Goal: Information Seeking & Learning: Find specific fact

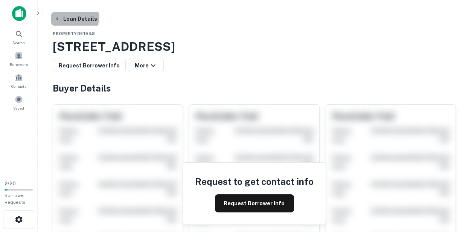
click at [69, 17] on button "Loan Details" at bounding box center [75, 19] width 49 height 14
click at [15, 36] on icon at bounding box center [19, 34] width 9 height 9
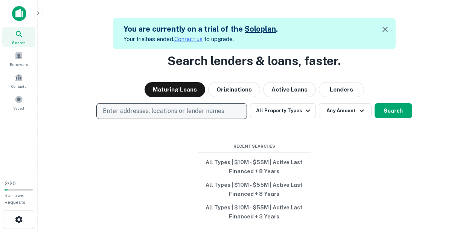
click at [180, 113] on p "Enter addresses, locations or lender names" at bounding box center [164, 111] width 122 height 9
type input "**********"
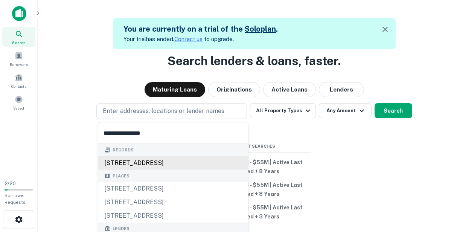
click at [169, 165] on div "[STREET_ADDRESS]" at bounding box center [173, 163] width 150 height 14
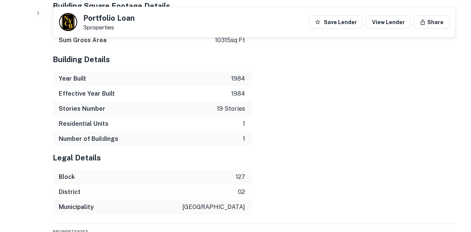
scroll to position [889, 0]
